Goal: Task Accomplishment & Management: Manage account settings

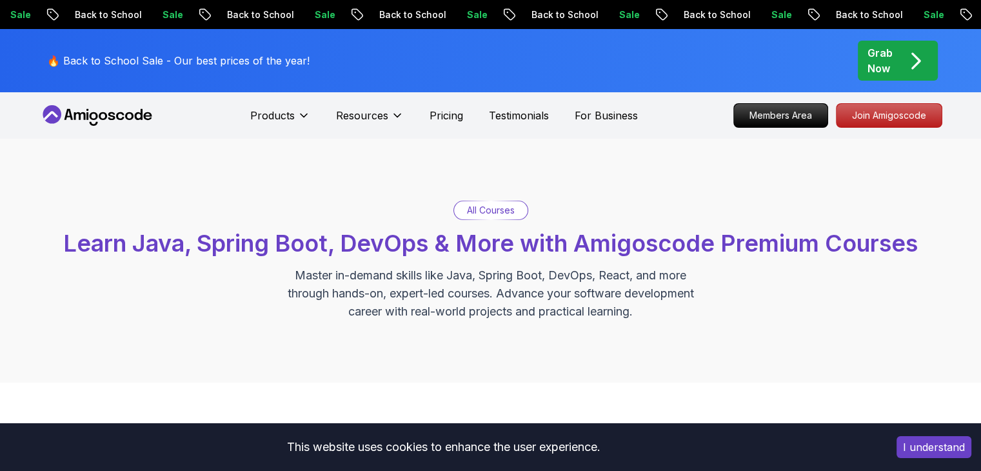
click at [904, 64] on icon "pre-order" at bounding box center [915, 60] width 25 height 25
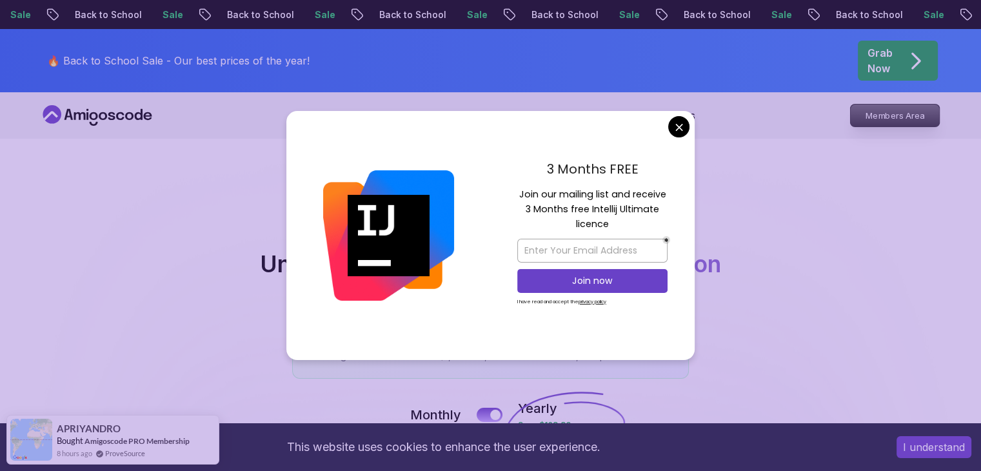
click at [886, 112] on p "Members Area" at bounding box center [894, 115] width 89 height 22
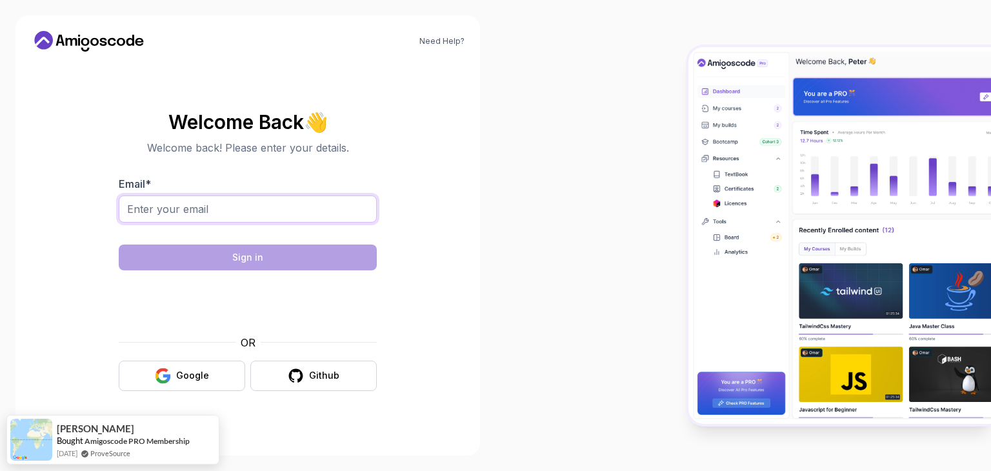
click at [233, 204] on input "Email *" at bounding box center [248, 208] width 258 height 27
type input "[EMAIL_ADDRESS][DOMAIN_NAME]"
click at [248, 241] on form "Email * [EMAIL_ADDRESS][DOMAIN_NAME] Sign in OR Google Github" at bounding box center [248, 283] width 258 height 215
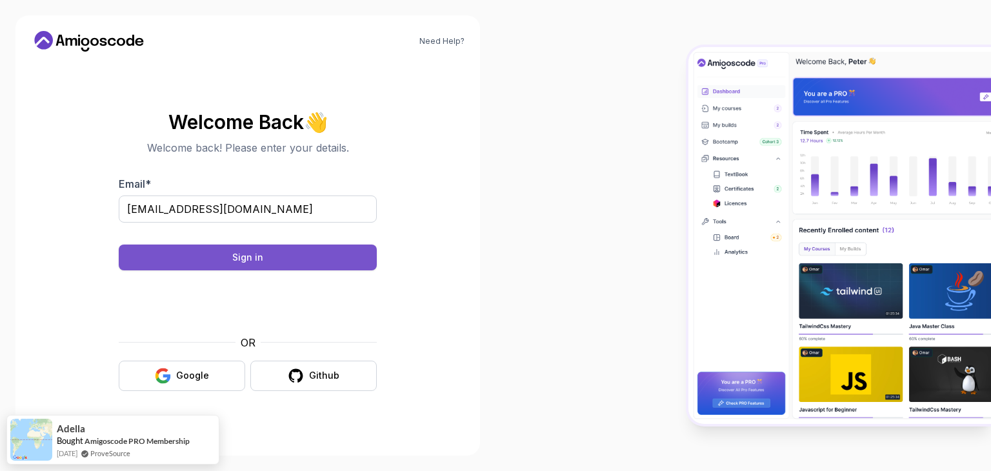
click at [304, 255] on button "Sign in" at bounding box center [248, 257] width 258 height 26
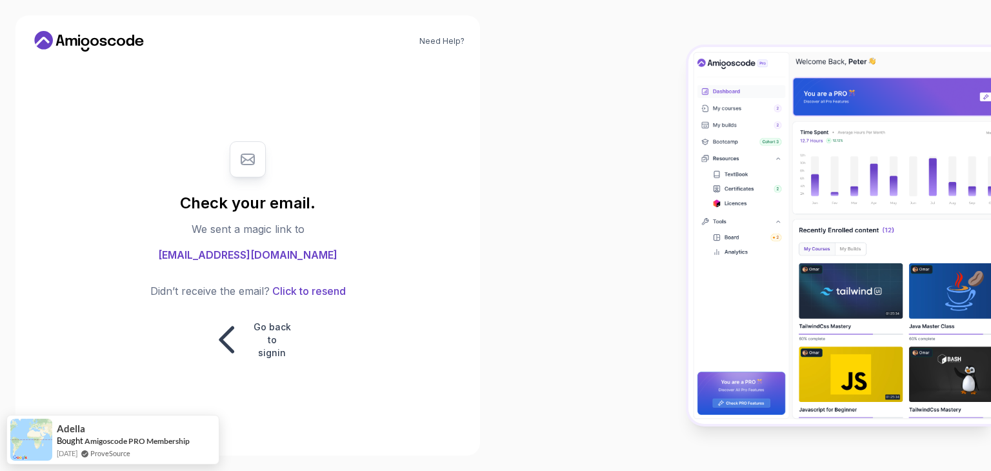
click at [686, 127] on body "Need Help? Check your email. We sent a magic link to [EMAIL_ADDRESS][DOMAIN_NAM…" at bounding box center [495, 235] width 991 height 471
